Goal: Check status

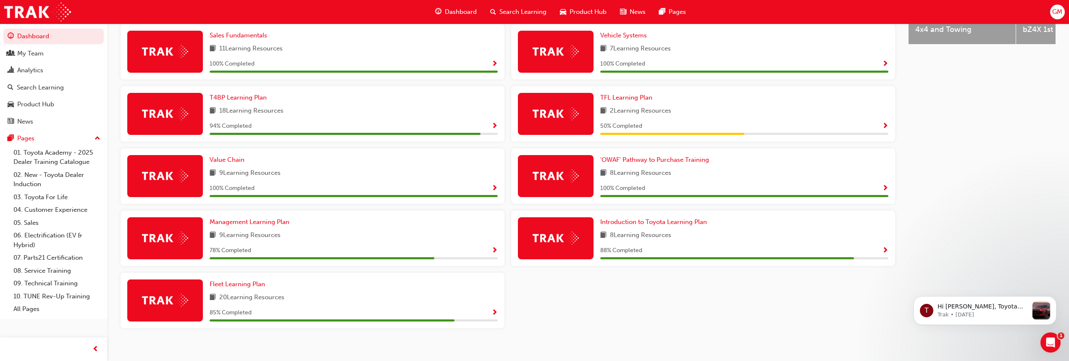
scroll to position [425, 0]
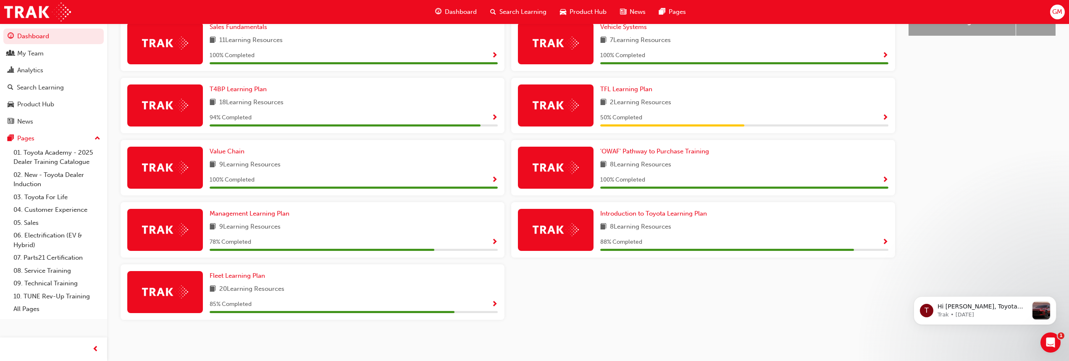
click at [886, 117] on span "Show Progress" at bounding box center [885, 118] width 6 height 8
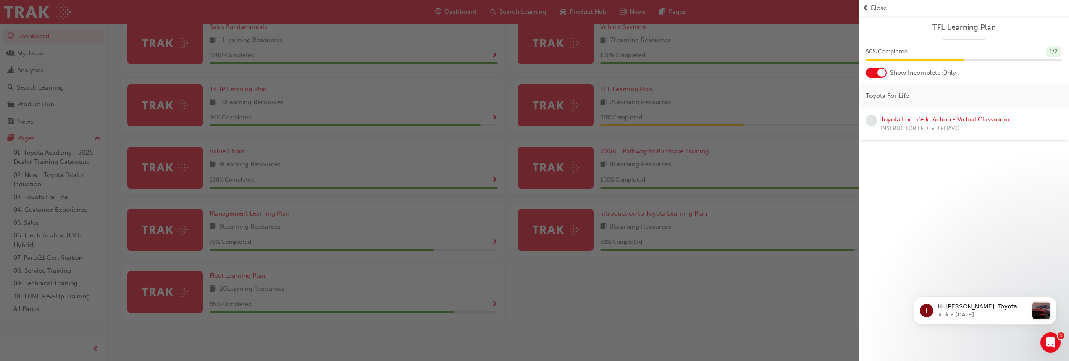
click at [908, 162] on div "TFL Learning Plan 50 % Completed 1 / 2 Show Incomplete Only Toyota For Life Toy…" at bounding box center [964, 180] width 210 height 361
click at [793, 224] on div "button" at bounding box center [429, 180] width 859 height 361
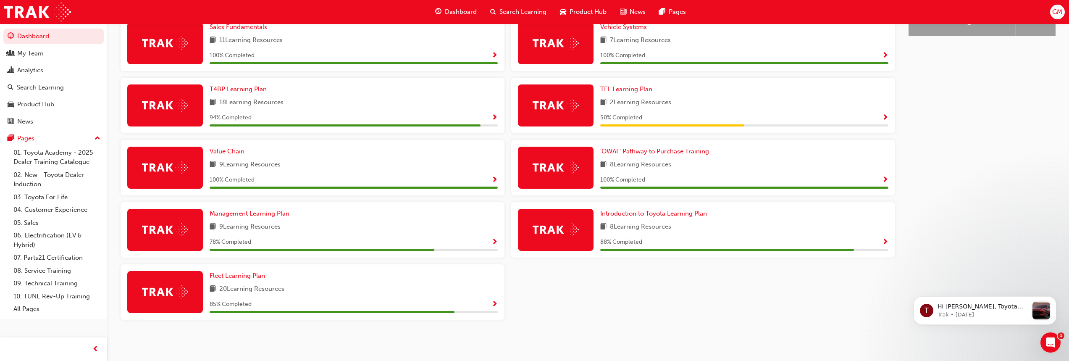
click at [885, 117] on span "Show Progress" at bounding box center [885, 118] width 6 height 8
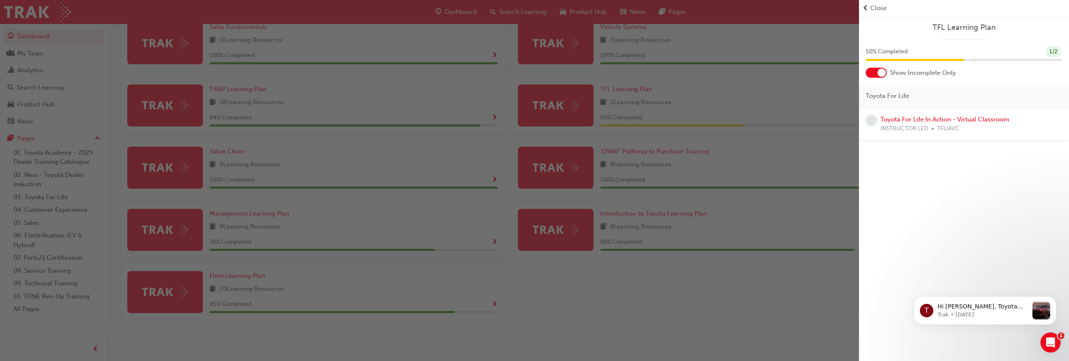
click at [945, 173] on div "TFL Learning Plan 50 % Completed 1 / 2 Show Incomplete Only Toyota For Life Toy…" at bounding box center [964, 180] width 210 height 361
click at [948, 172] on div "TFL Learning Plan 50 % Completed 1 / 2 Show Incomplete Only Toyota For Life Toy…" at bounding box center [964, 180] width 210 height 361
